Goal: Find specific page/section: Find specific page/section

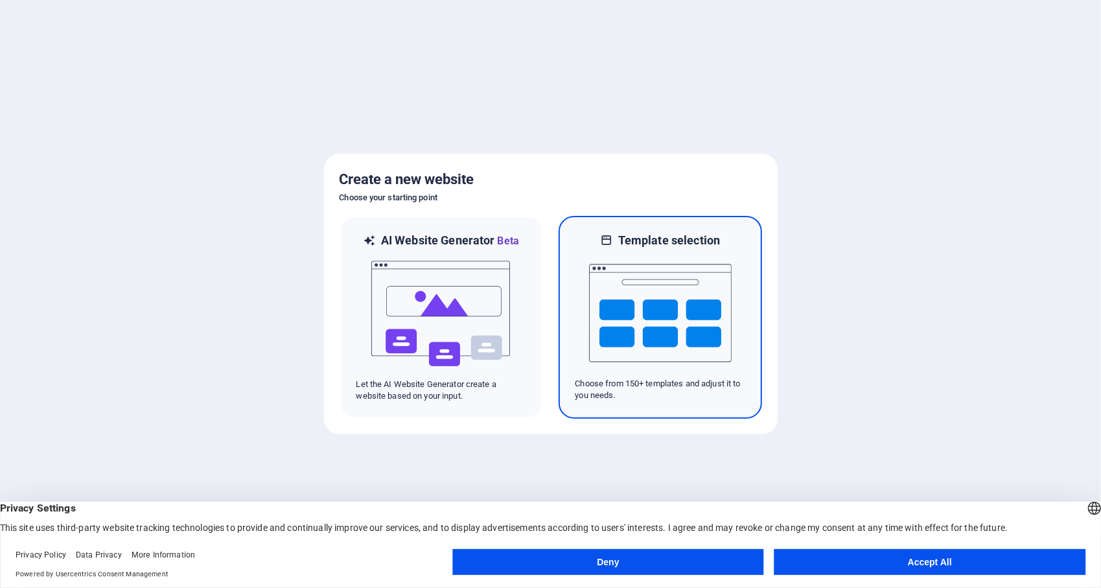
click at [691, 309] on img at bounding box center [660, 313] width 143 height 130
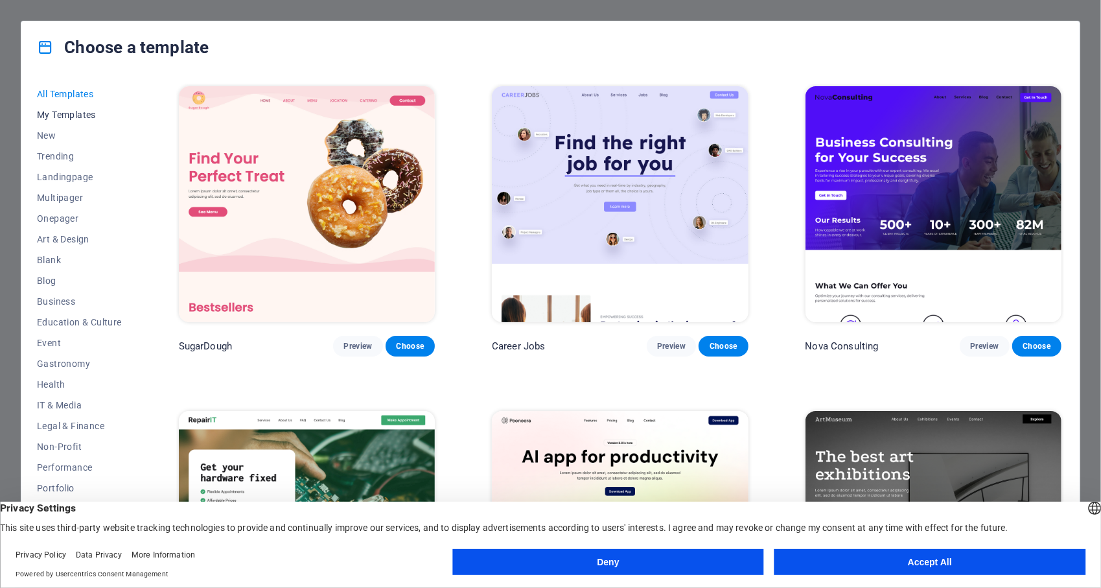
click at [88, 115] on span "My Templates" at bounding box center [79, 114] width 85 height 10
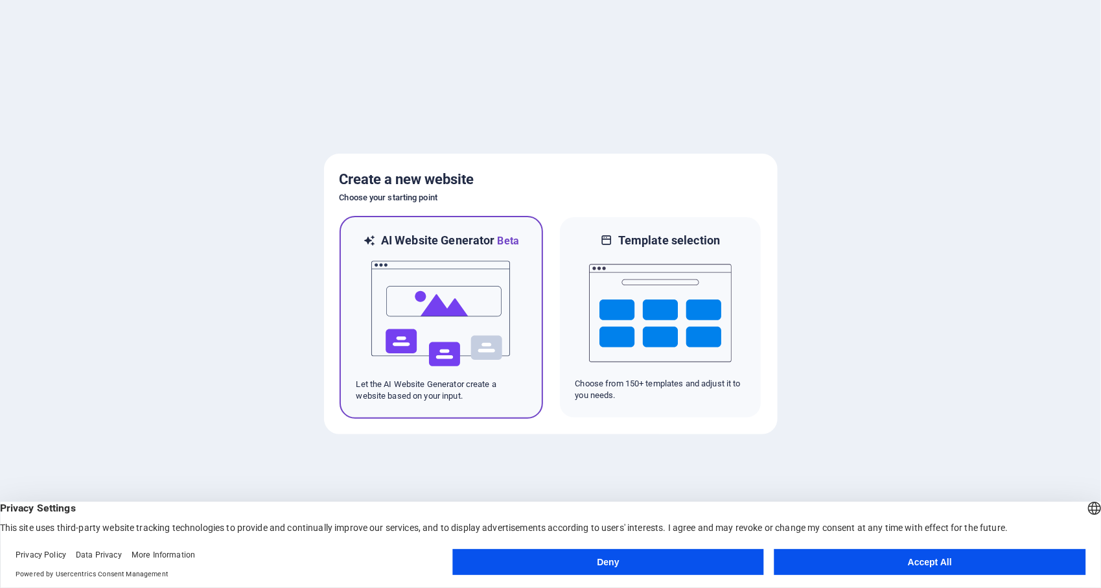
click at [470, 293] on img at bounding box center [441, 314] width 143 height 130
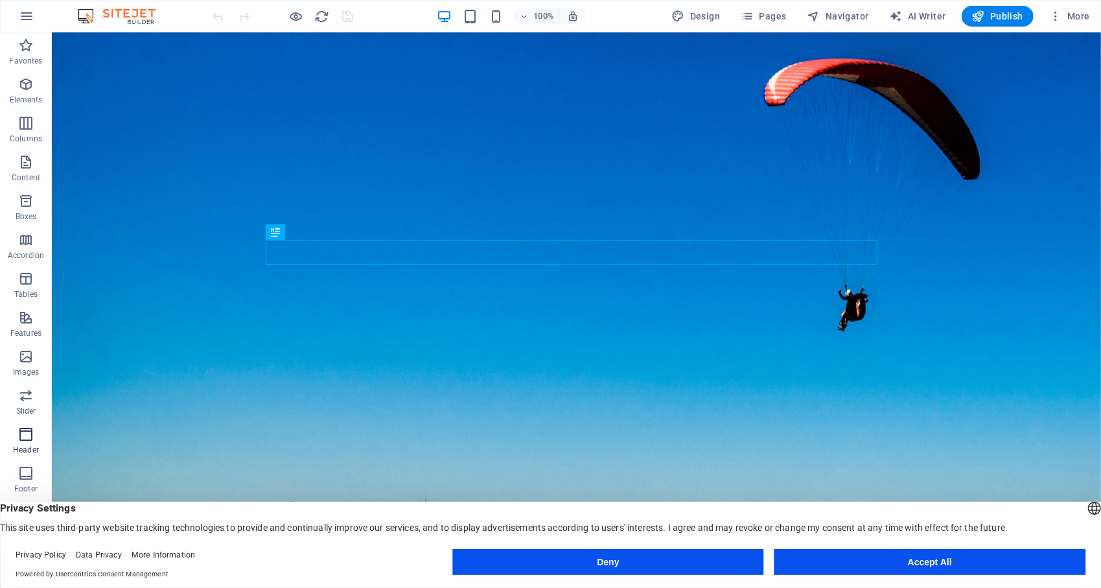
scroll to position [48, 0]
